Goal: Task Accomplishment & Management: Complete application form

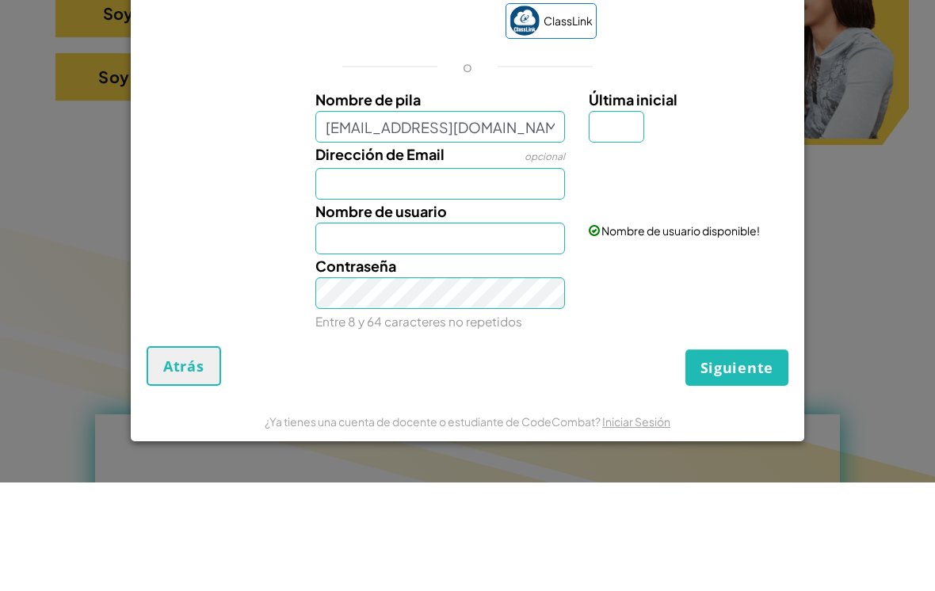
type input "[EMAIL_ADDRESS][DOMAIN_NAME]"
click at [527, 308] on div "Nombre de usuario" at bounding box center [440, 335] width 274 height 55
type input "[EMAIL_ADDRESS][DOMAIN_NAME]"
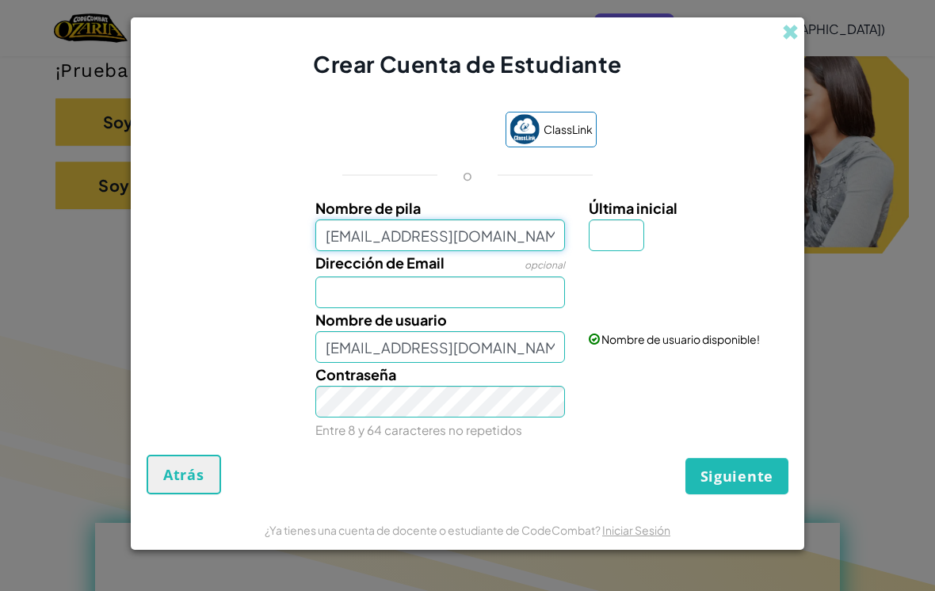
click at [529, 235] on input "[EMAIL_ADDRESS][DOMAIN_NAME]" at bounding box center [440, 235] width 250 height 32
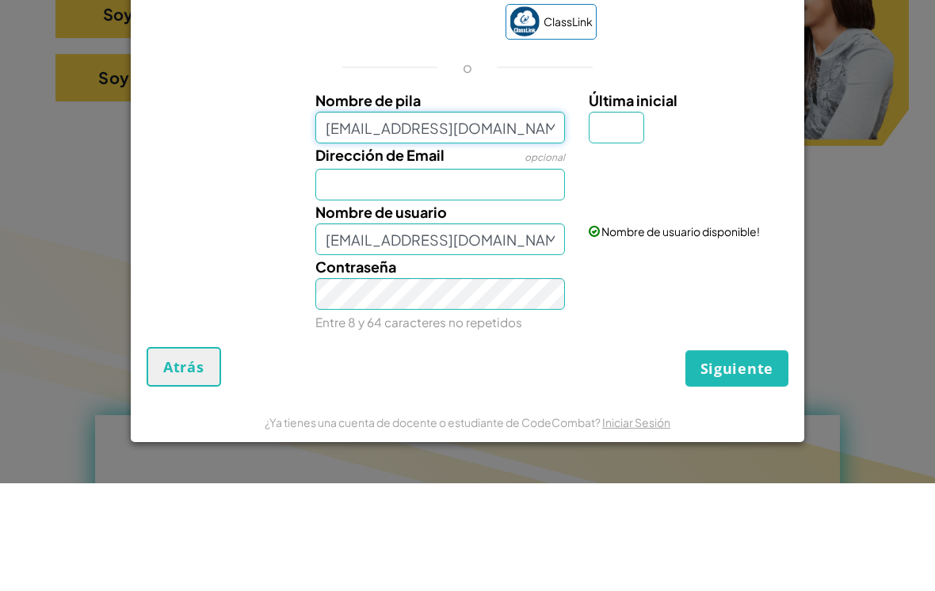
click at [345, 219] on input "[EMAIL_ADDRESS][DOMAIN_NAME]" at bounding box center [440, 235] width 250 height 32
click at [348, 219] on input "[EMAIL_ADDRESS][DOMAIN_NAME]" at bounding box center [440, 235] width 250 height 32
click at [440, 276] on input "Dirección de Email" at bounding box center [440, 292] width 250 height 32
click at [415, 276] on input "Dirección de Email" at bounding box center [440, 292] width 250 height 32
click at [354, 276] on input "Dirección de Email" at bounding box center [440, 292] width 250 height 32
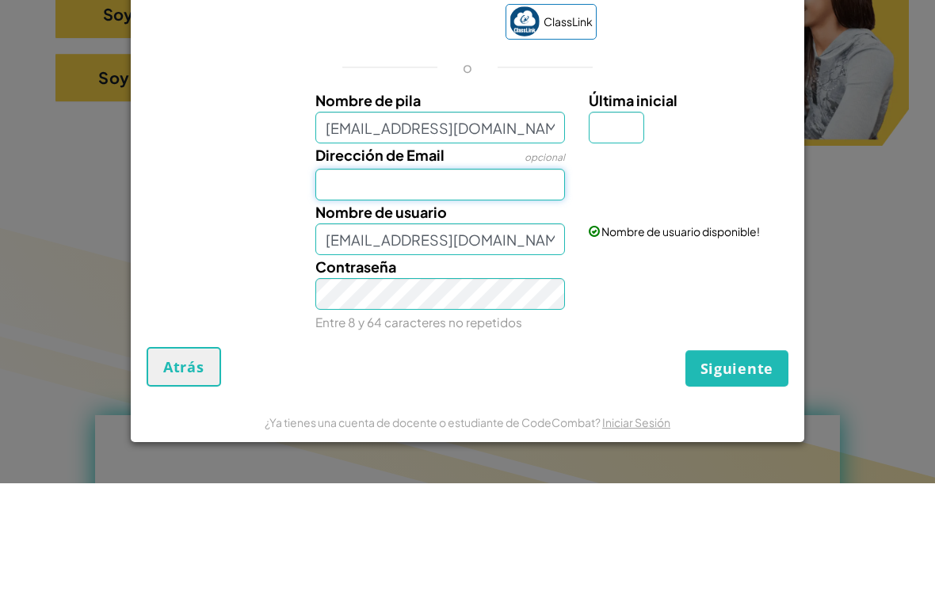
paste input "[EMAIL_ADDRESS][DOMAIN_NAME]"
type input "[EMAIL_ADDRESS][DOMAIN_NAME]"
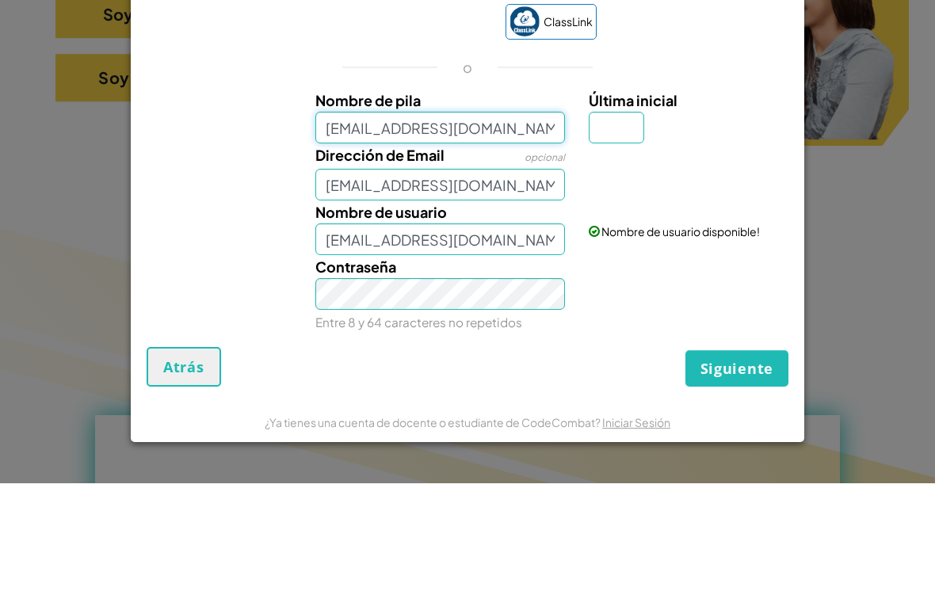
click at [497, 219] on input "[EMAIL_ADDRESS][DOMAIN_NAME]" at bounding box center [440, 235] width 250 height 32
type input "Al0"
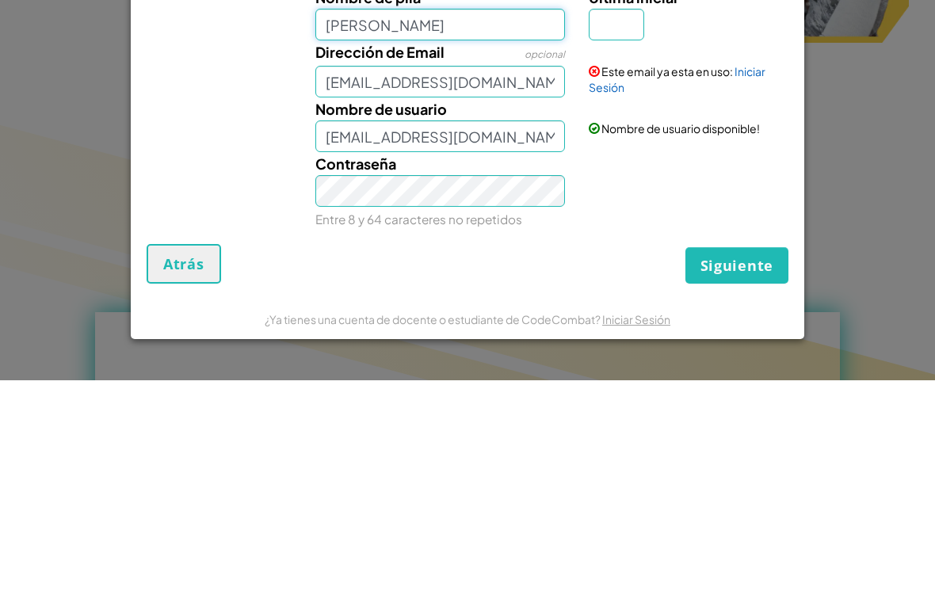
type input "[PERSON_NAME]"
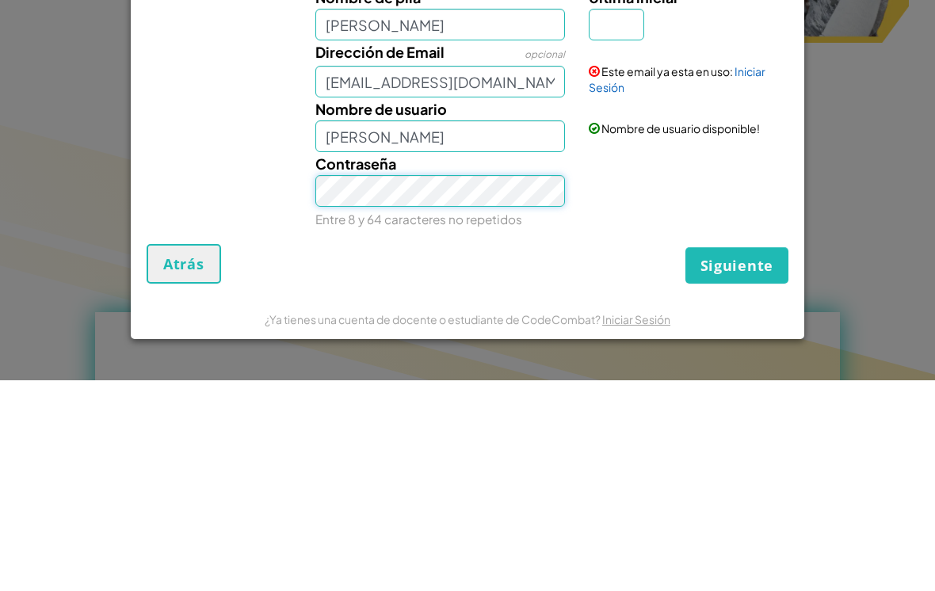
scroll to position [585, 0]
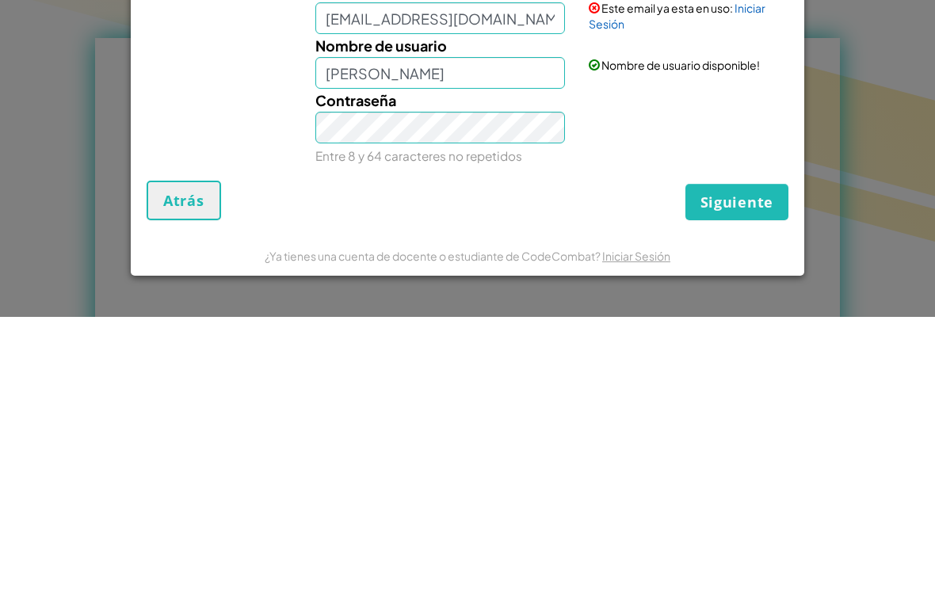
click at [754, 458] on button "Siguiente" at bounding box center [736, 476] width 103 height 36
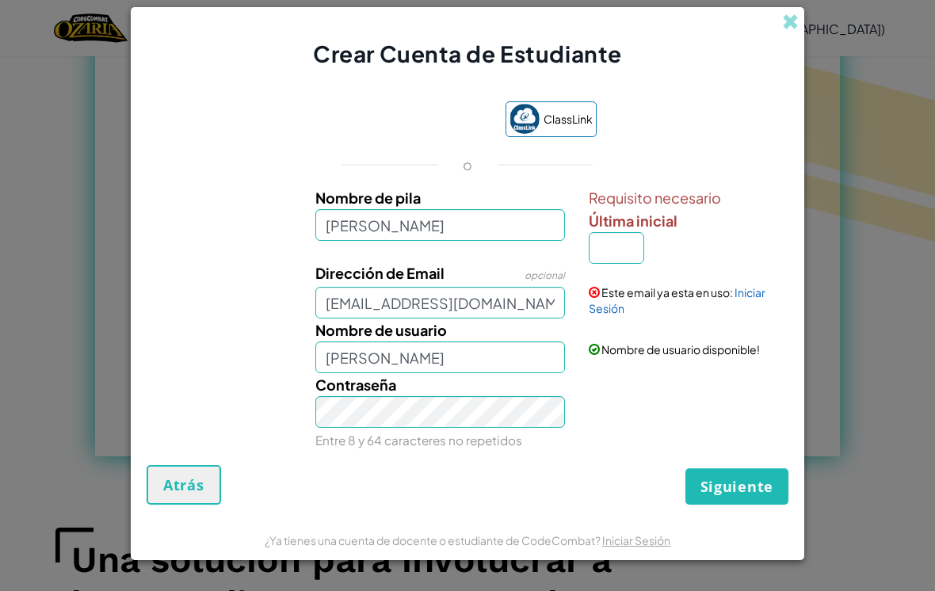
click at [748, 496] on span "Siguiente" at bounding box center [736, 486] width 73 height 19
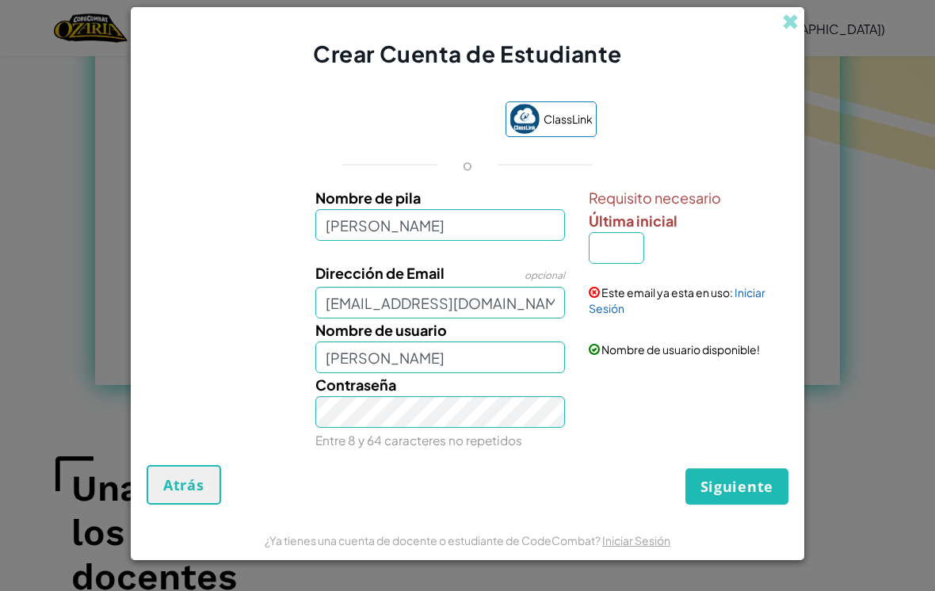
scroll to position [930, 0]
click at [636, 260] on input "Última inicial" at bounding box center [615, 248] width 55 height 32
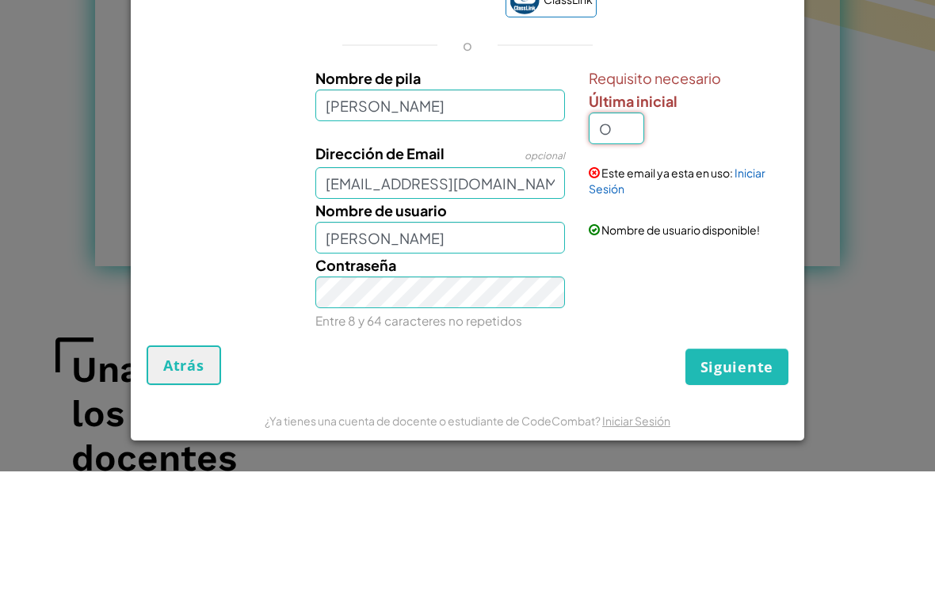
type input "O"
click at [754, 186] on div "Requisito necesario Última inicial O" at bounding box center [686, 225] width 196 height 78
type input "[PERSON_NAME]"
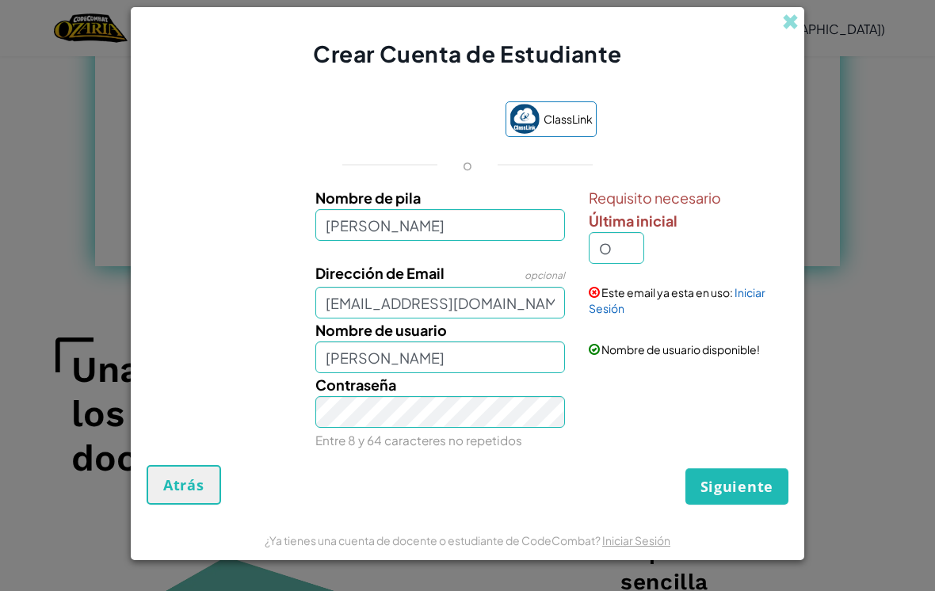
click at [751, 316] on div "Este email ya esta en uso: Iniciar Sesión" at bounding box center [686, 288] width 219 height 55
click at [754, 310] on link "Iniciar Sesión" at bounding box center [676, 300] width 177 height 30
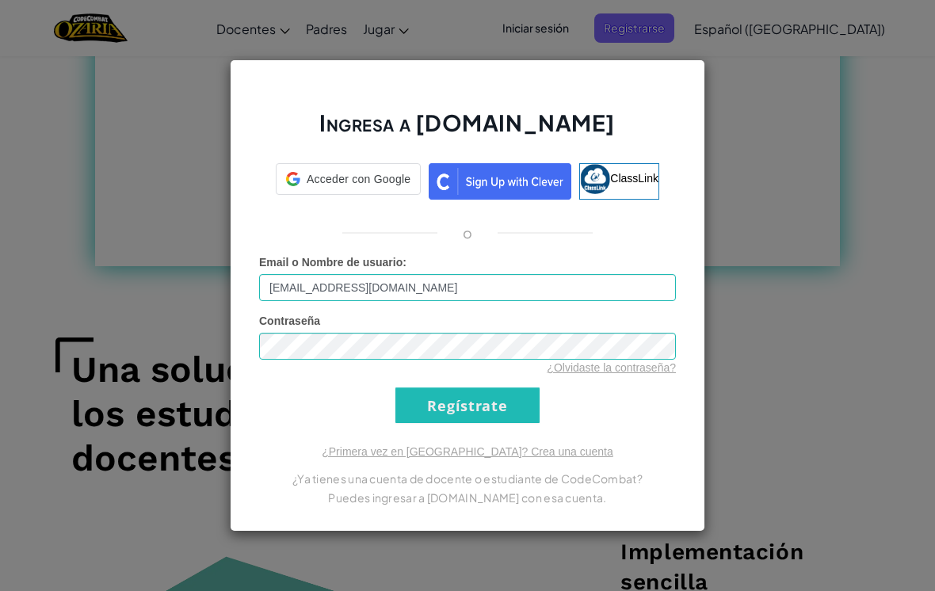
click at [521, 413] on input "Regístrate" at bounding box center [467, 405] width 144 height 36
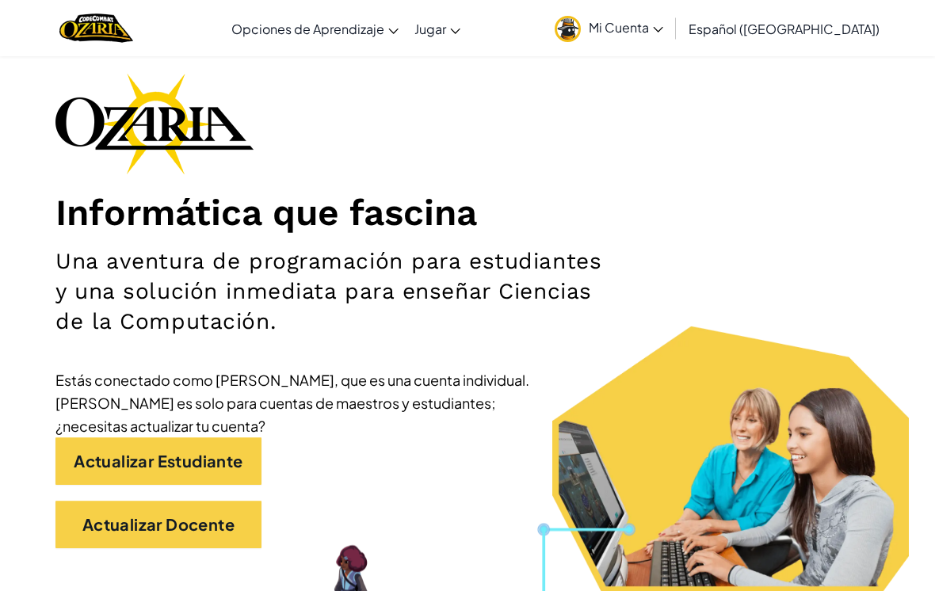
scroll to position [64, 0]
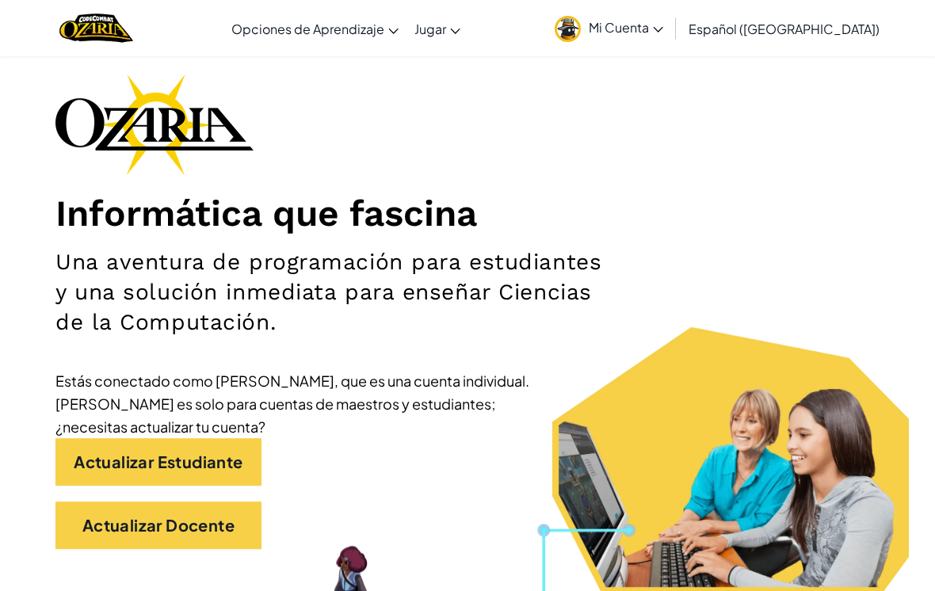
click at [235, 520] on link "Actualizar Docente" at bounding box center [158, 525] width 206 height 48
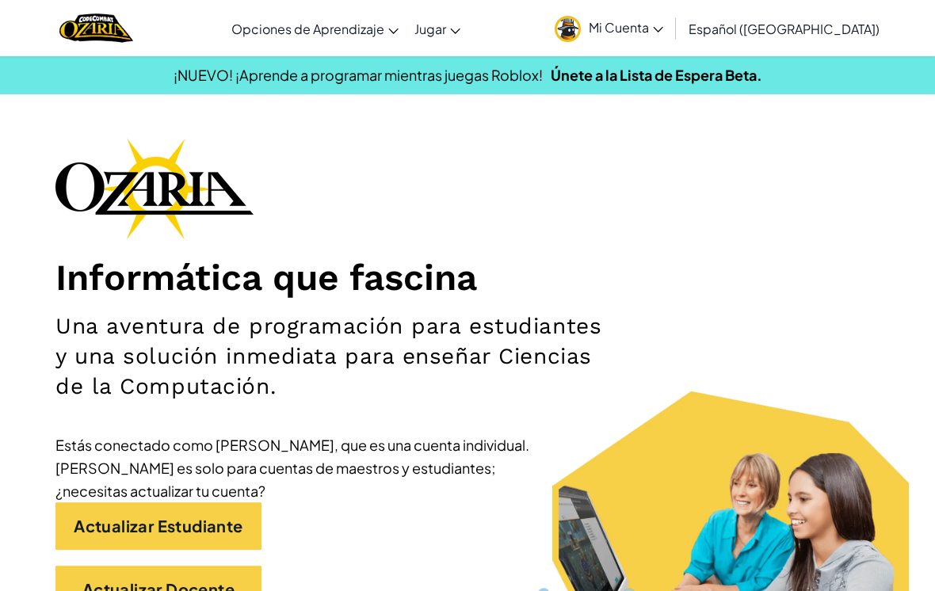
click at [172, 523] on link "Actualizar Estudiante" at bounding box center [158, 526] width 206 height 48
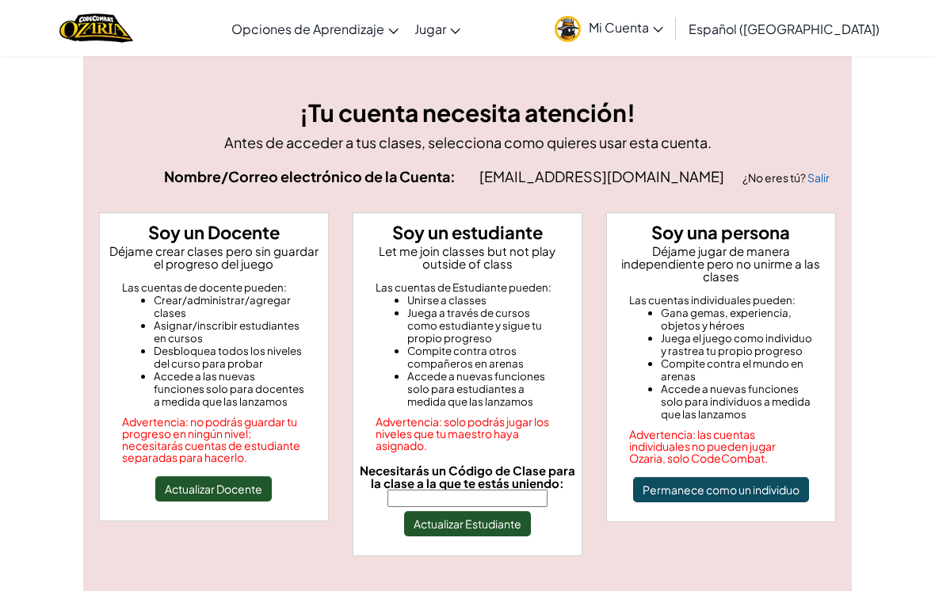
click at [524, 497] on input "Necesitarás un Código de Clase para la clase a la que te estás uniendo:" at bounding box center [467, 497] width 160 height 17
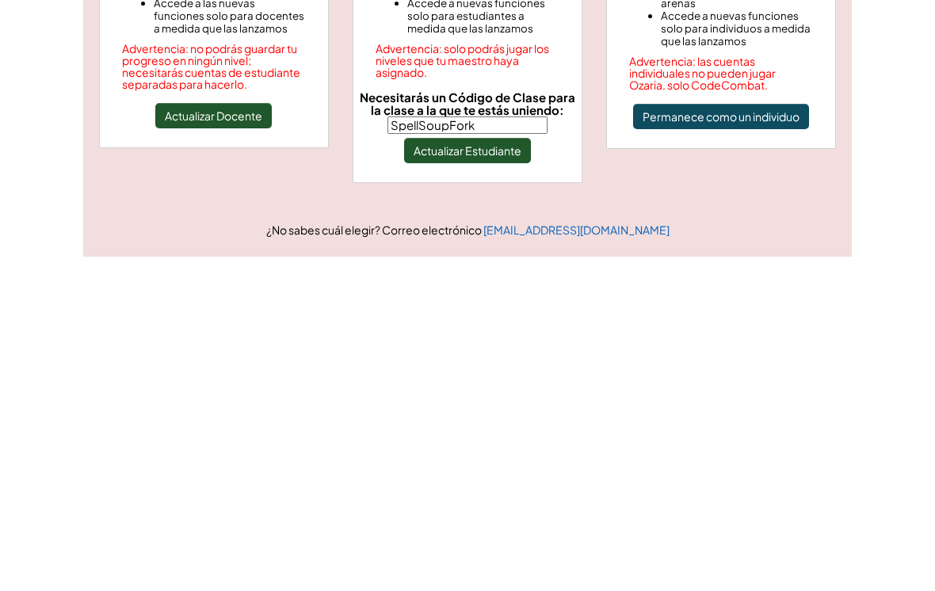
type input "SpellSoupFork"
click at [509, 472] on button "Actualizar Estudiante" at bounding box center [467, 484] width 127 height 25
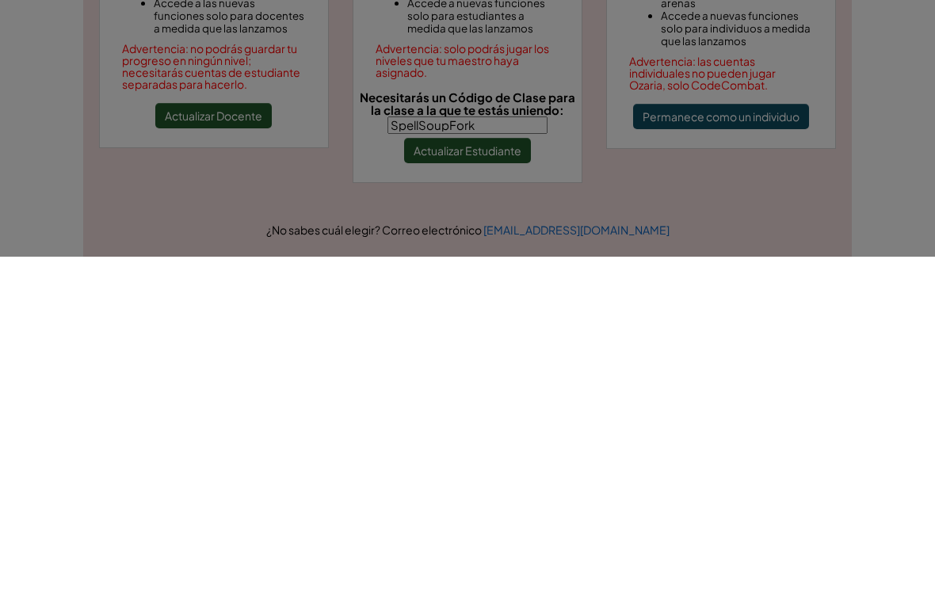
scroll to position [373, 0]
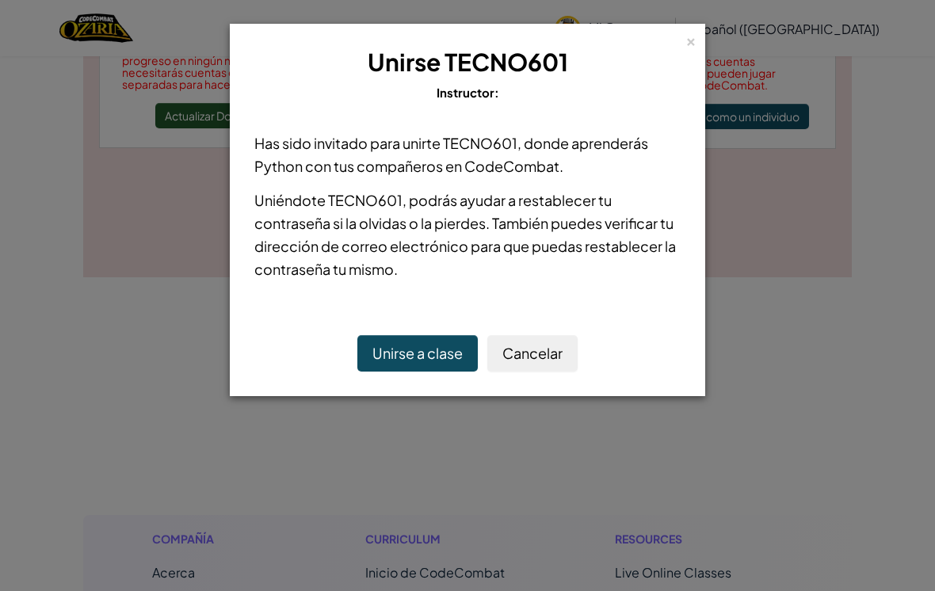
click at [438, 370] on button "Unirse a clase" at bounding box center [417, 353] width 120 height 36
click at [442, 348] on button "Unirse a clase" at bounding box center [417, 353] width 120 height 36
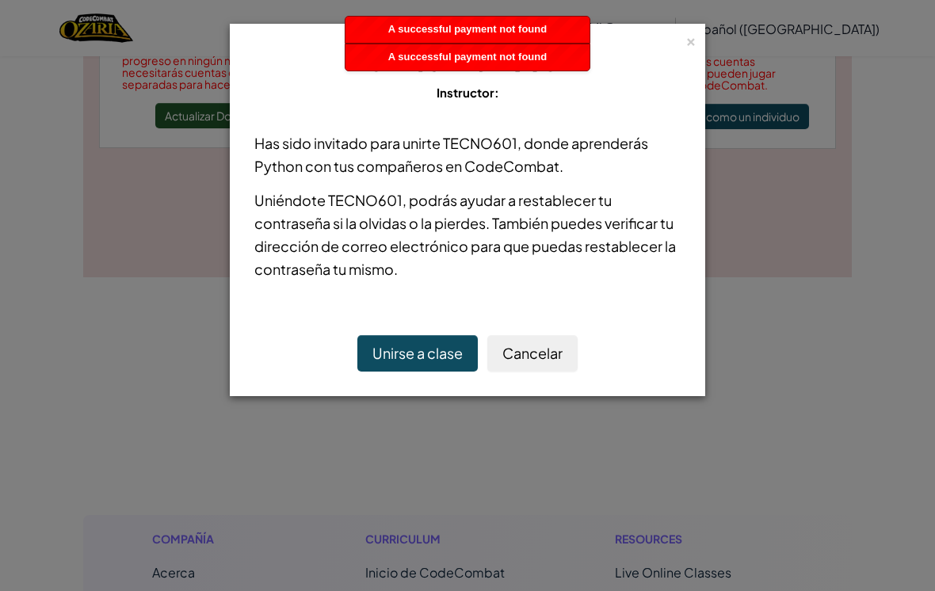
click at [432, 351] on button "Unirse a clase" at bounding box center [417, 353] width 120 height 36
